Goal: Transaction & Acquisition: Purchase product/service

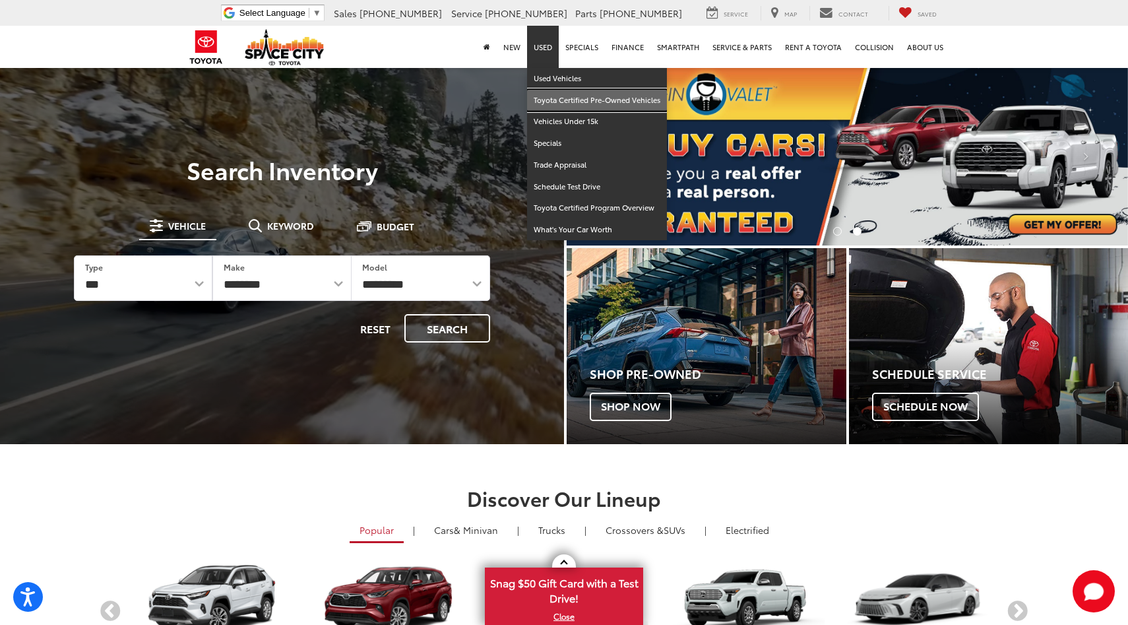
click at [563, 97] on link "Toyota Certified Pre-Owned Vehicles" at bounding box center [597, 101] width 140 height 22
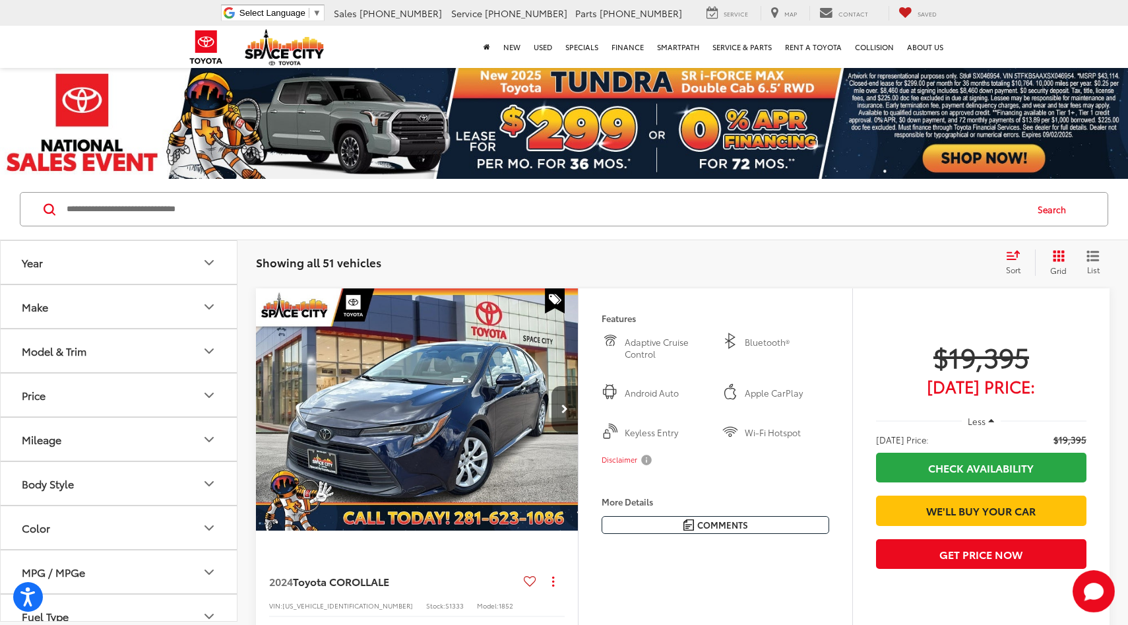
click at [202, 312] on icon "Make" at bounding box center [209, 307] width 16 height 16
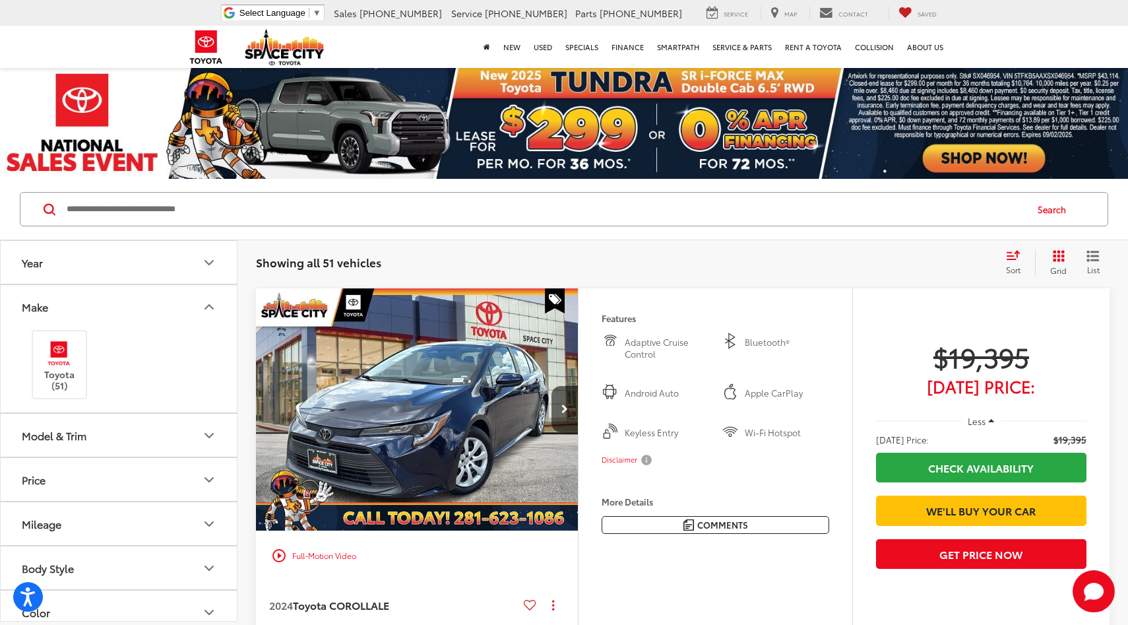
click at [202, 312] on icon "Make" at bounding box center [209, 307] width 16 height 16
click at [202, 343] on icon "Model & Trim" at bounding box center [209, 351] width 16 height 16
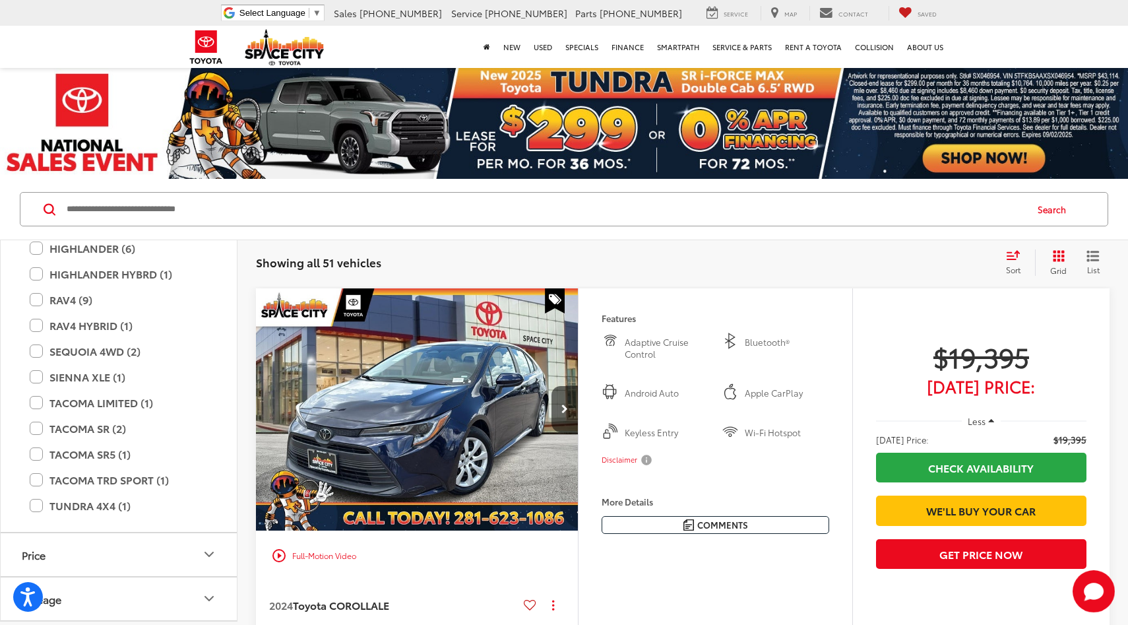
scroll to position [303, 0]
click at [36, 451] on label "TACOMA SR5 (1)" at bounding box center [119, 452] width 178 height 23
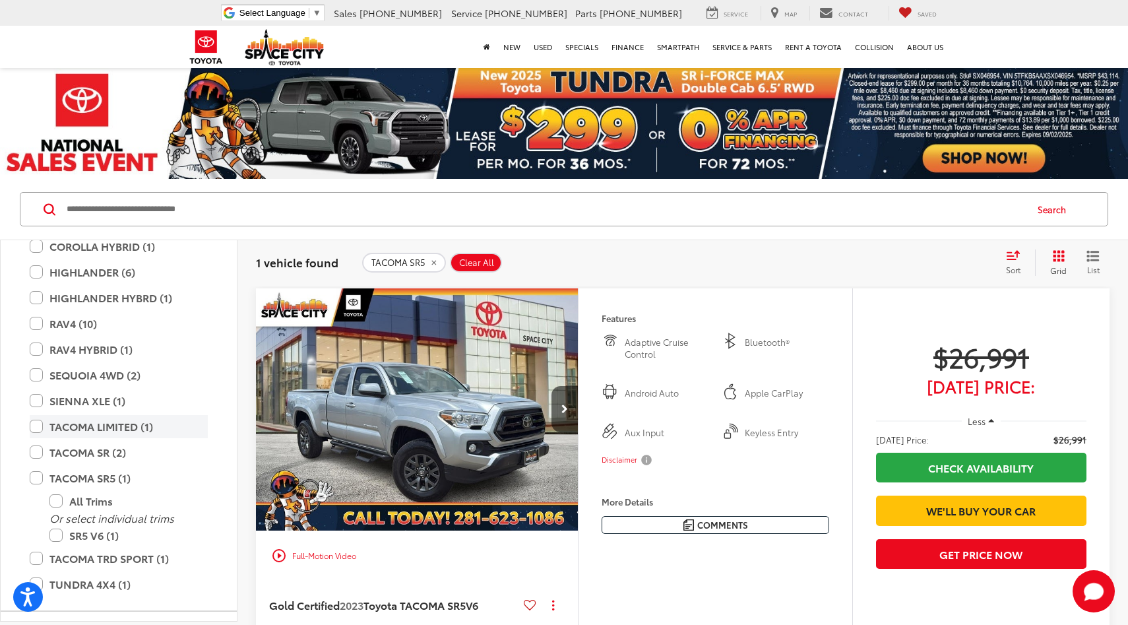
click at [40, 422] on label "TACOMA LIMITED (1)" at bounding box center [119, 426] width 178 height 23
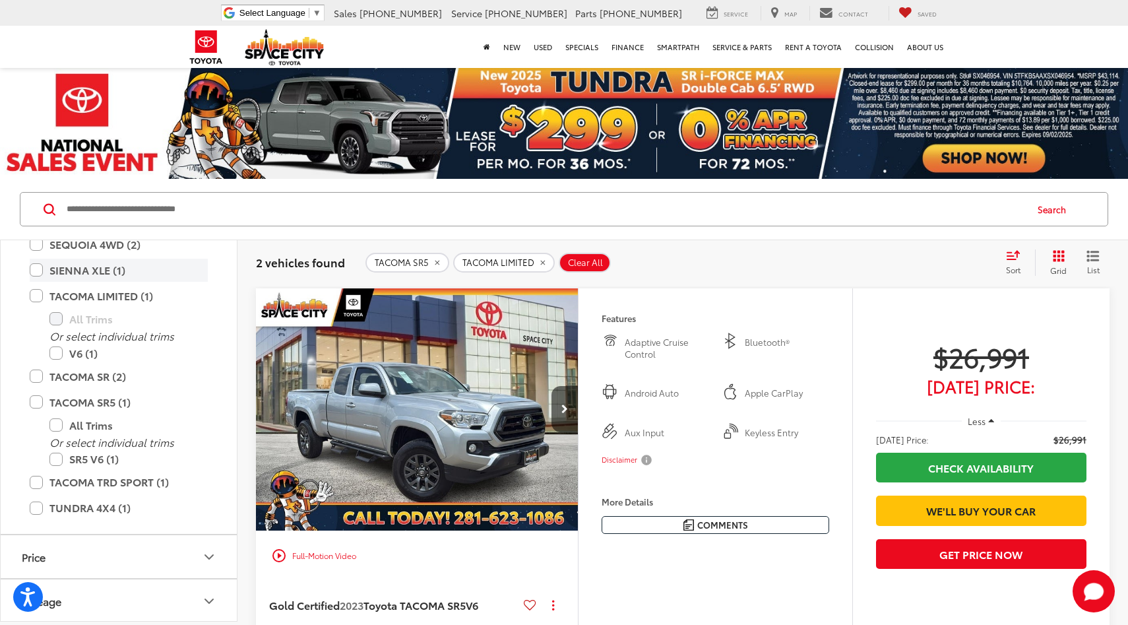
scroll to position [451, 0]
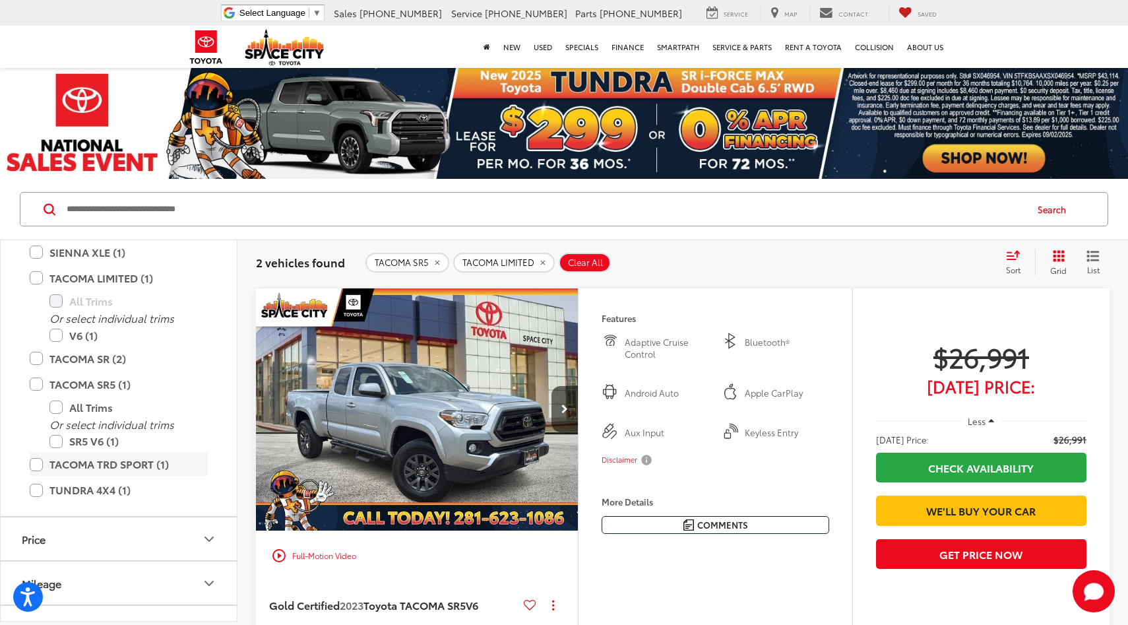
click at [36, 461] on label "TACOMA TRD SPORT (1)" at bounding box center [119, 463] width 178 height 23
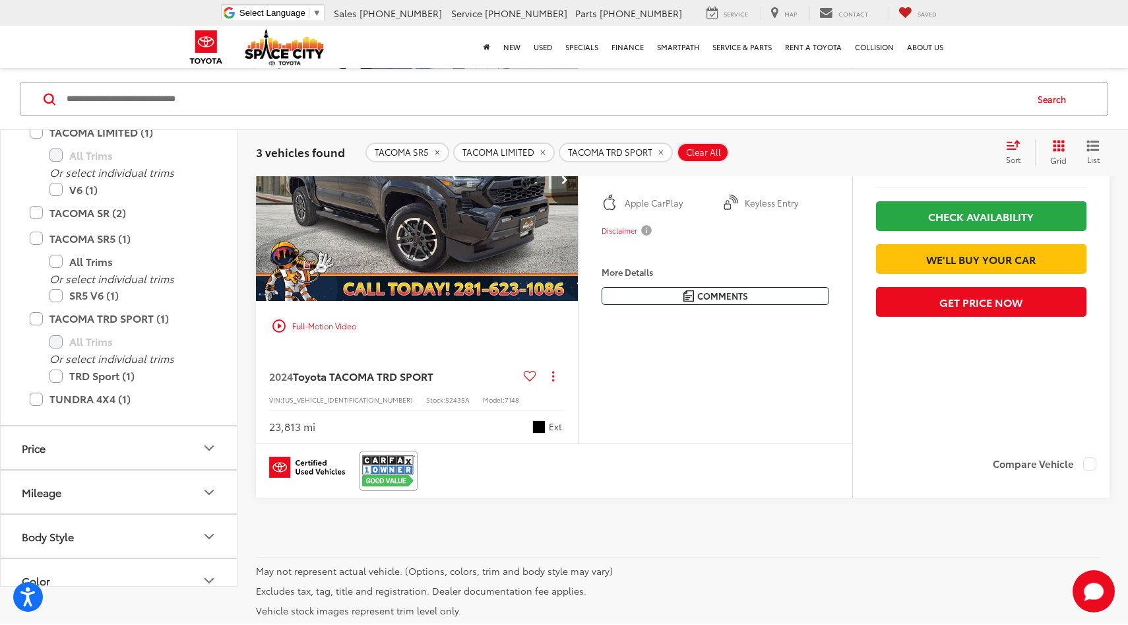
scroll to position [1167, 0]
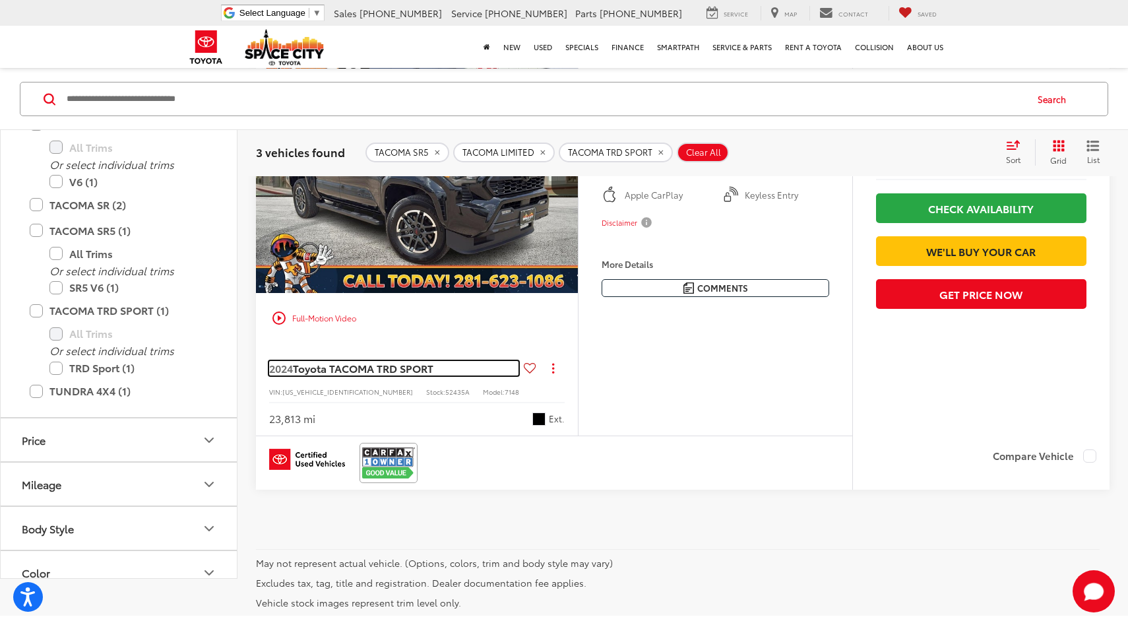
click at [369, 369] on span "Toyota TACOMA TRD SPORT" at bounding box center [363, 367] width 140 height 15
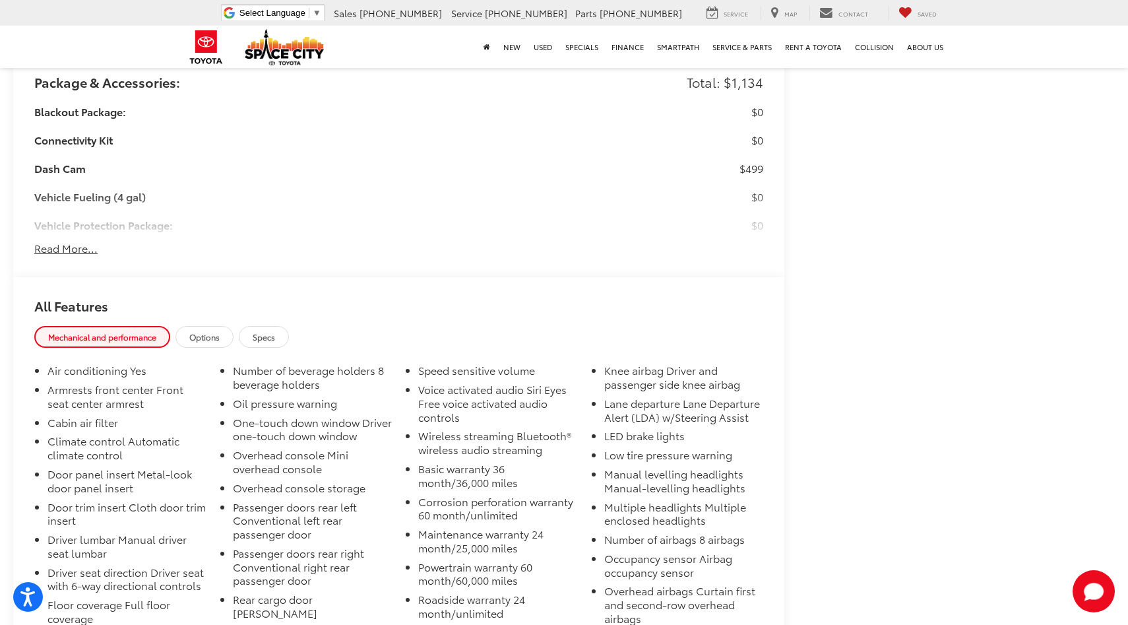
scroll to position [1103, 0]
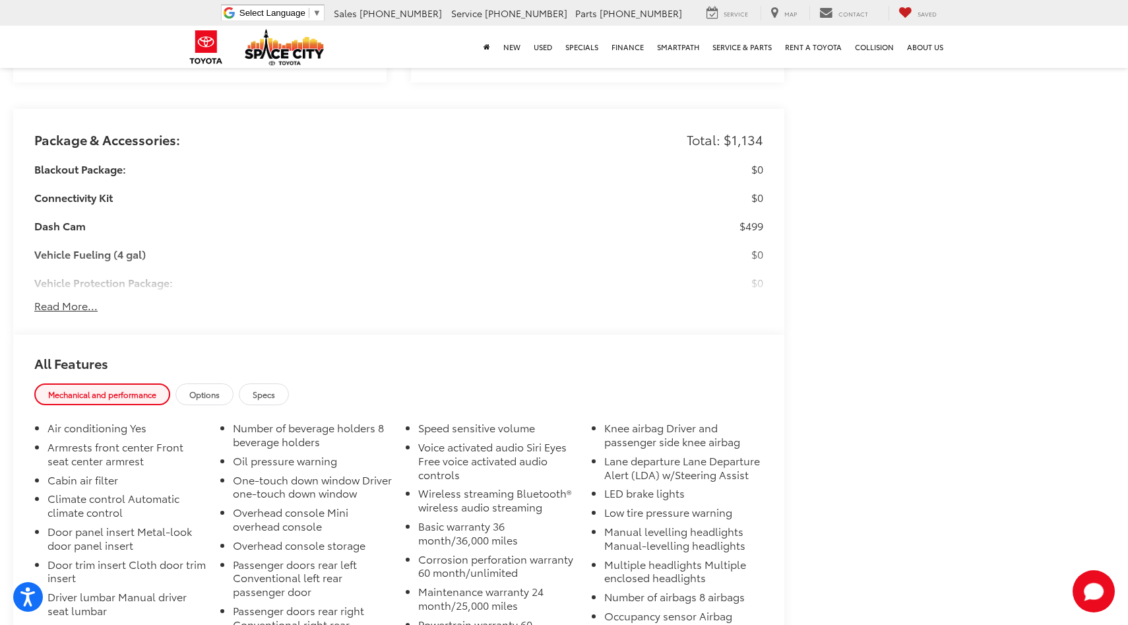
click at [86, 303] on button "Read More..." at bounding box center [65, 305] width 63 height 15
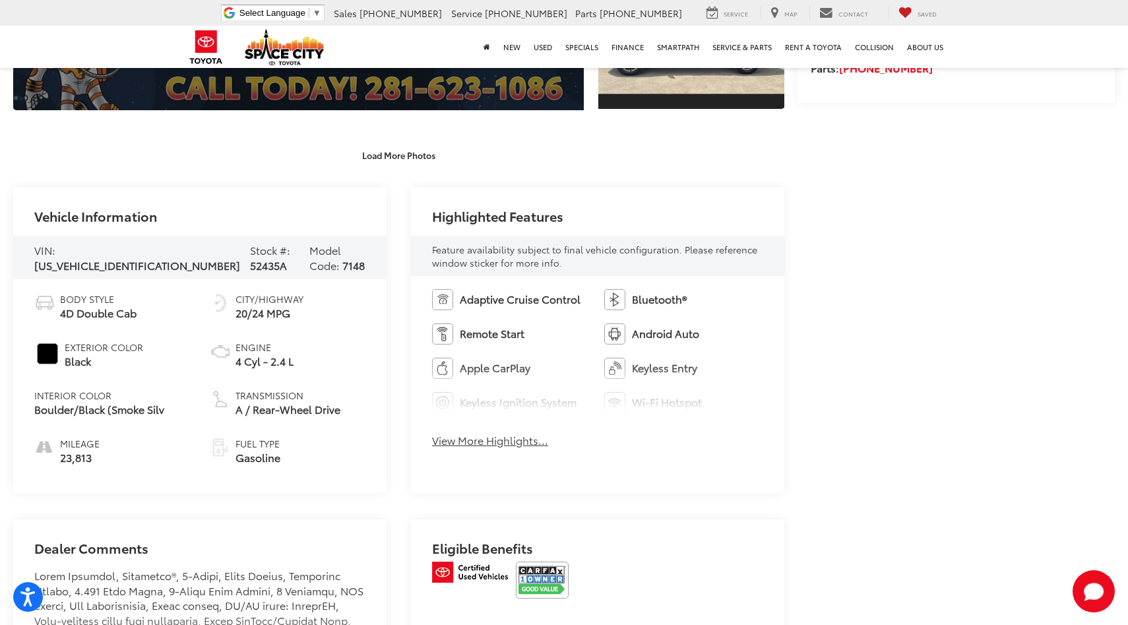
scroll to position [0, 0]
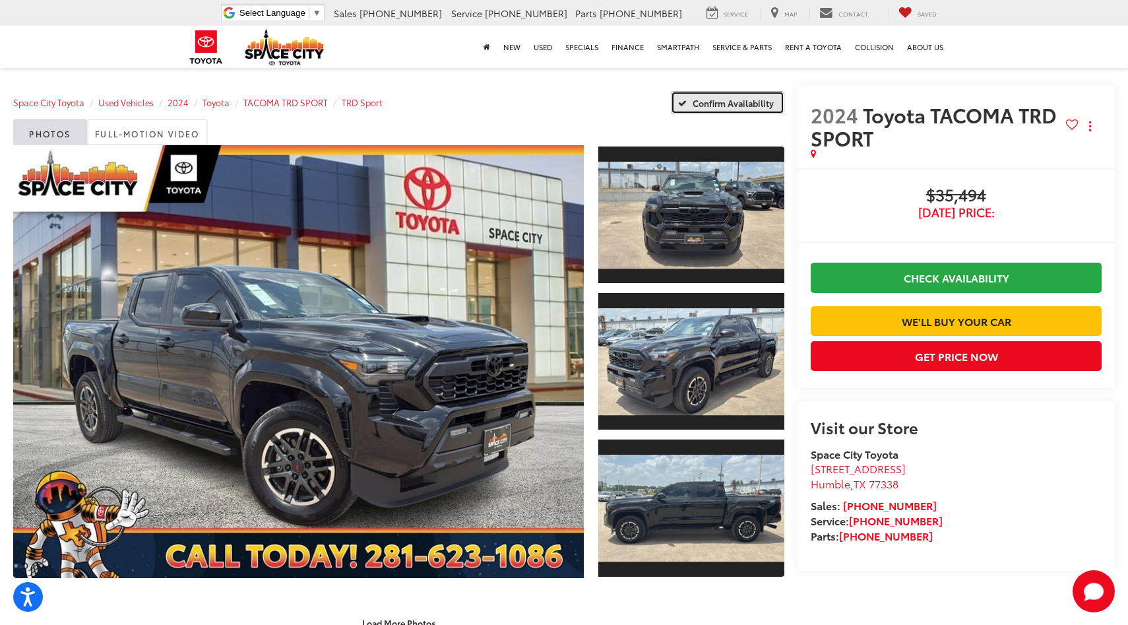
click at [696, 104] on span "Confirm Availability" at bounding box center [733, 103] width 81 height 12
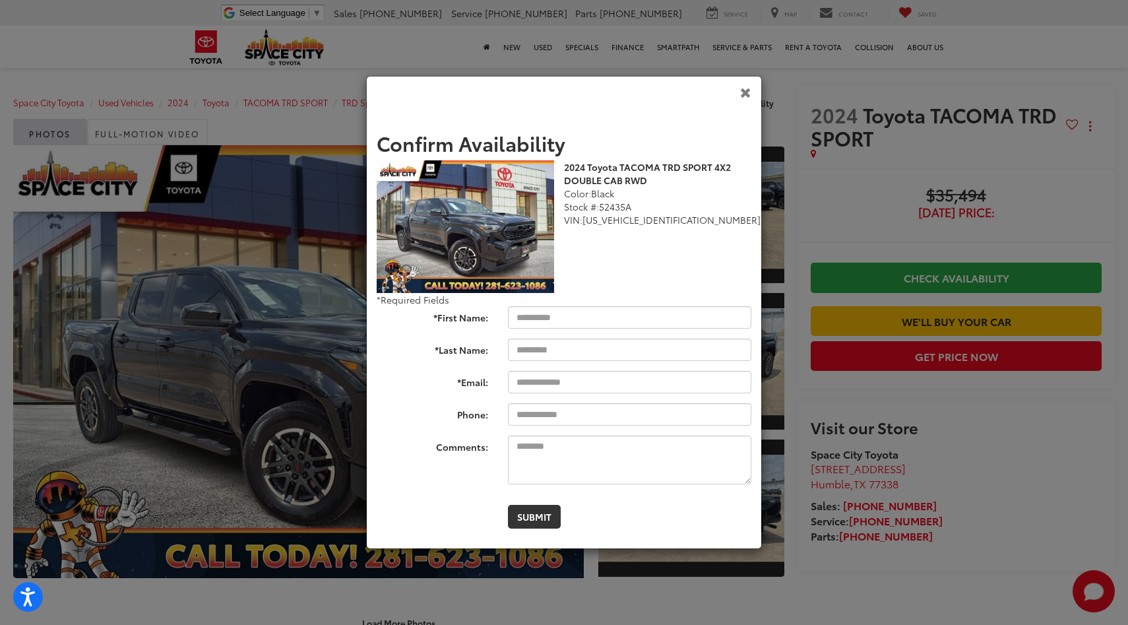
click at [744, 92] on icon "Close" at bounding box center [745, 92] width 11 height 14
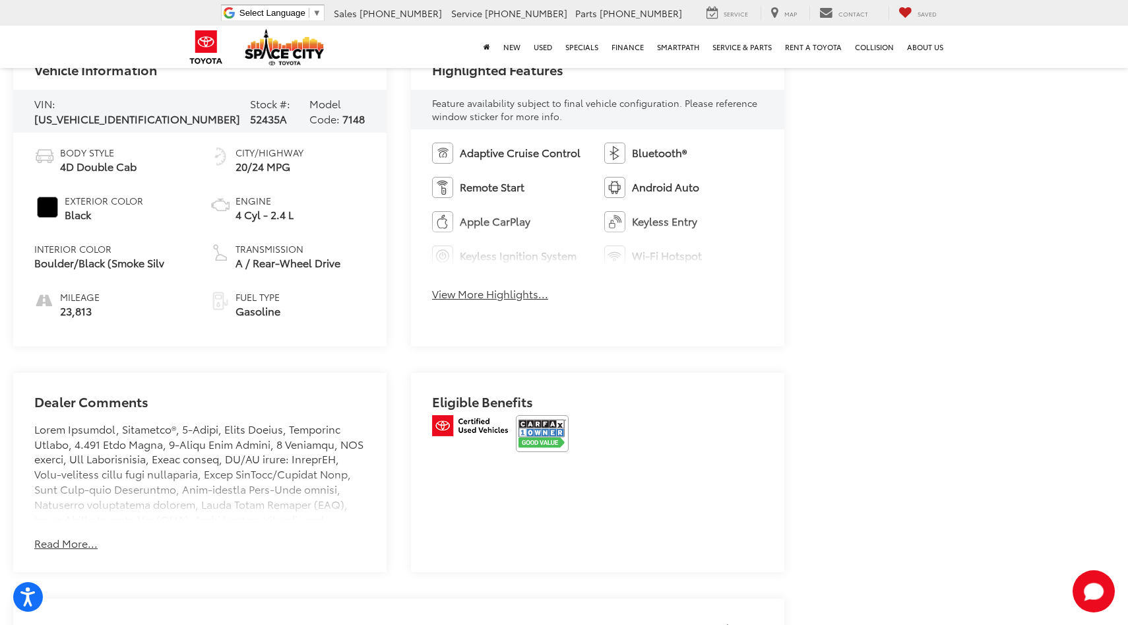
scroll to position [616, 0]
